Goal: Navigation & Orientation: Understand site structure

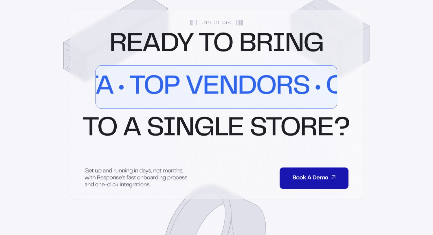
scroll to position [2818, 0]
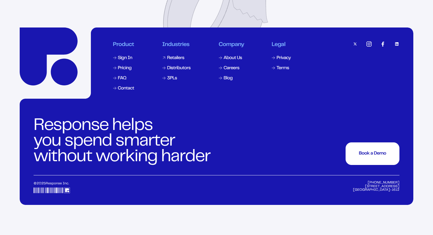
click at [179, 60] on div "Retailers" at bounding box center [175, 58] width 17 height 5
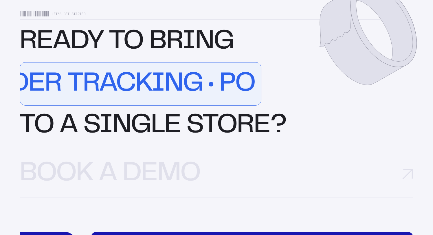
scroll to position [1845, 0]
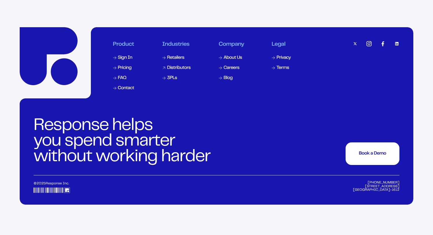
click at [181, 70] on div "Distributors" at bounding box center [178, 68] width 23 height 5
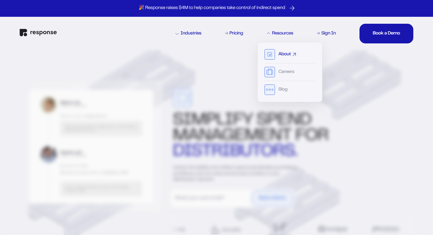
click at [278, 54] on div "About" at bounding box center [289, 56] width 51 height 14
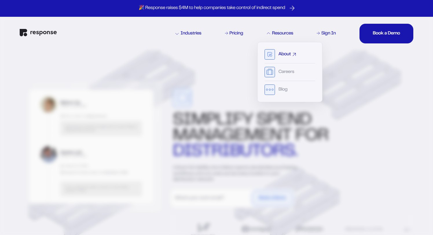
click at [285, 53] on div "About" at bounding box center [284, 54] width 12 height 5
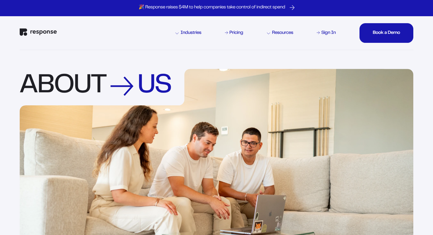
click at [49, 26] on div "Industries Pricing Resources Sign In Book a Demo Book a Demo Book a Demo Book a…" at bounding box center [216, 33] width 393 height 34
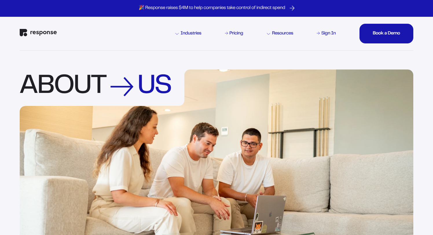
click at [45, 35] on img "Response Home" at bounding box center [38, 33] width 37 height 8
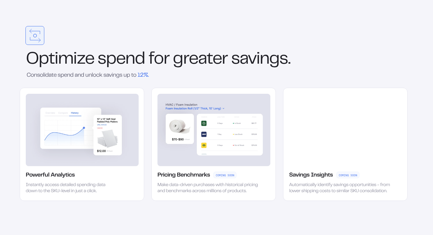
scroll to position [1168, 0]
